Goal: Find contact information: Find contact information

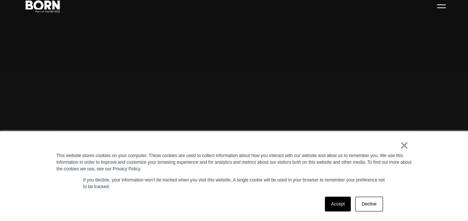
scroll to position [38, 0]
click at [405, 146] on link "×" at bounding box center [404, 145] width 9 height 7
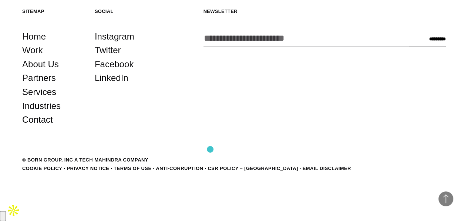
scroll to position [1711, 0]
click at [47, 127] on link "Contact" at bounding box center [37, 120] width 31 height 14
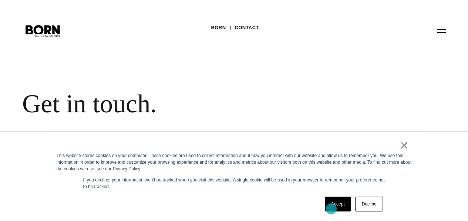
click at [331, 209] on link "Accept" at bounding box center [338, 204] width 26 height 15
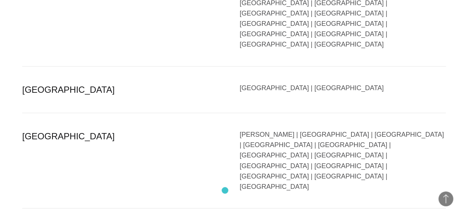
scroll to position [1508, 0]
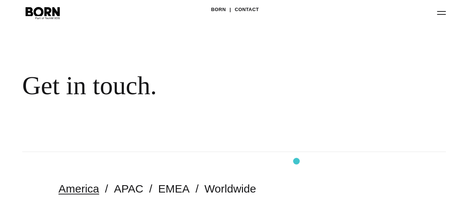
scroll to position [0, 0]
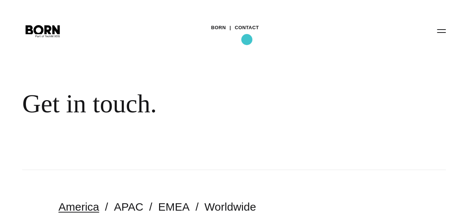
click at [247, 33] on link "Contact" at bounding box center [247, 27] width 24 height 11
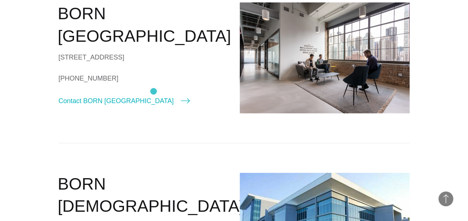
scroll to position [832, 0]
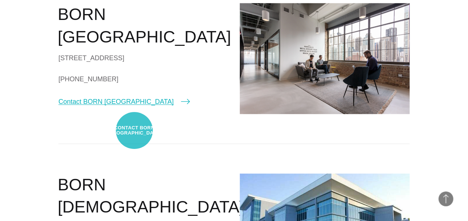
click at [134, 107] on link "Contact BORN [GEOGRAPHIC_DATA]" at bounding box center [123, 102] width 131 height 10
select select "*******"
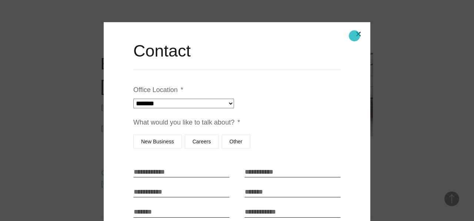
click at [354, 36] on button "Close modal" at bounding box center [358, 34] width 18 height 18
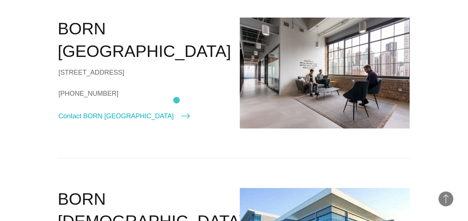
scroll to position [803, 0]
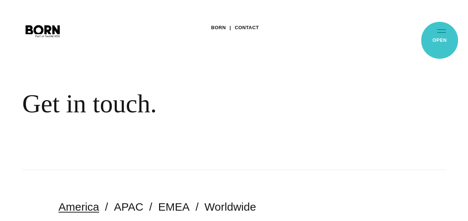
click at [440, 38] on button "Primary Menu" at bounding box center [441, 31] width 18 height 16
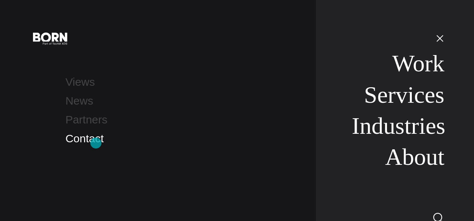
click at [95, 144] on link "Contact" at bounding box center [84, 138] width 38 height 12
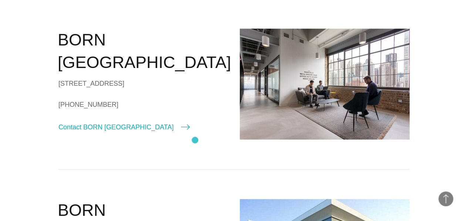
scroll to position [795, 0]
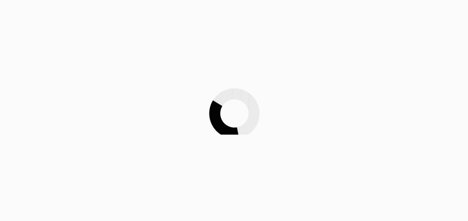
scroll to position [1711, 0]
